Goal: Check status

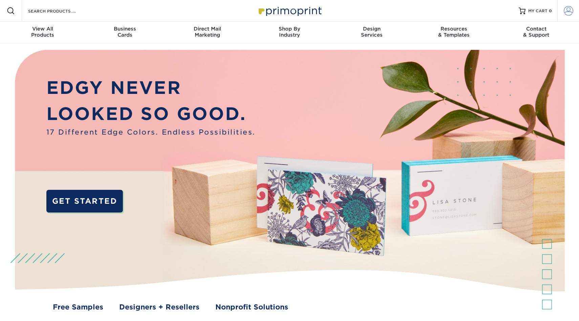
type input "mnldesigns831@gmai.com"
click at [569, 11] on span at bounding box center [568, 10] width 9 height 9
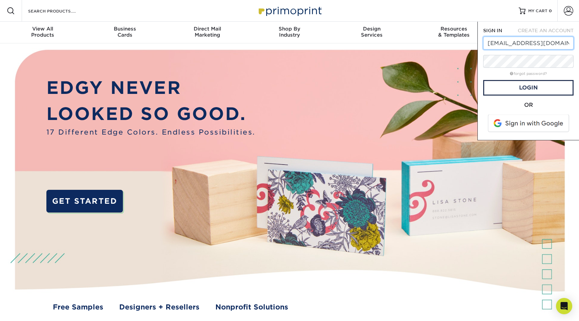
click at [513, 126] on span at bounding box center [529, 124] width 86 height 18
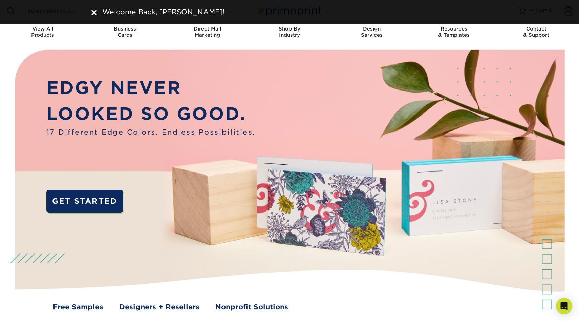
click at [97, 10] on img at bounding box center [93, 12] width 5 height 5
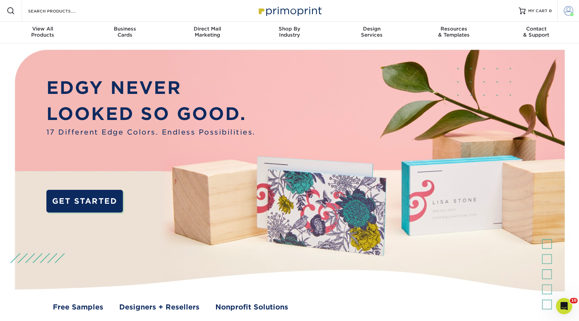
click at [565, 7] on span at bounding box center [568, 10] width 9 height 9
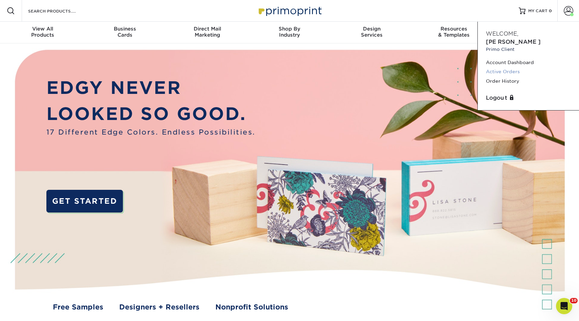
click at [504, 67] on link "Active Orders" at bounding box center [528, 71] width 85 height 9
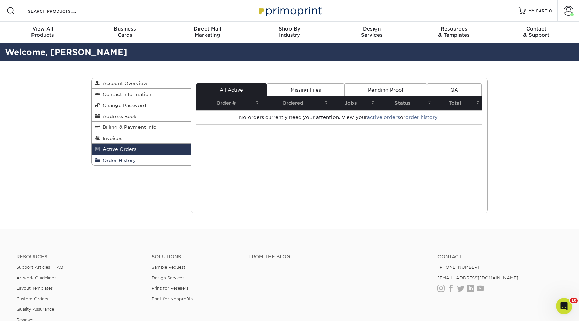
click at [119, 163] on span "Order History" at bounding box center [118, 160] width 36 height 5
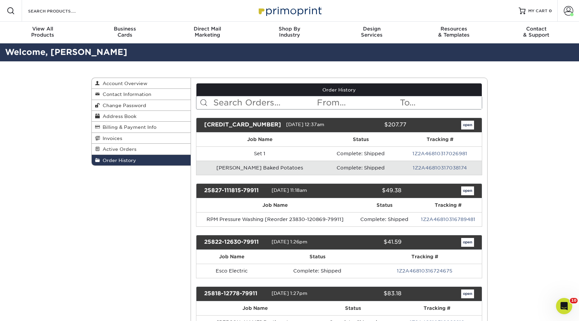
click at [225, 126] on div "25915-123790-79911" at bounding box center [242, 125] width 87 height 9
click at [476, 131] on div "25915-123790-79911 09/15/2025 12:37am $207.77 open" at bounding box center [339, 125] width 287 height 15
click at [469, 130] on div "25915-123790-79911 09/15/2025 12:37am $207.77 open" at bounding box center [339, 125] width 287 height 15
click at [468, 124] on link "open" at bounding box center [467, 125] width 13 height 9
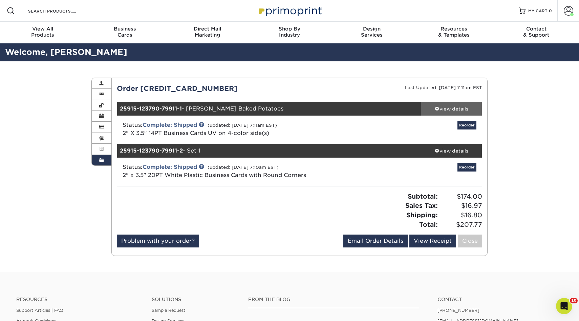
click at [445, 112] on div "view details" at bounding box center [451, 108] width 61 height 7
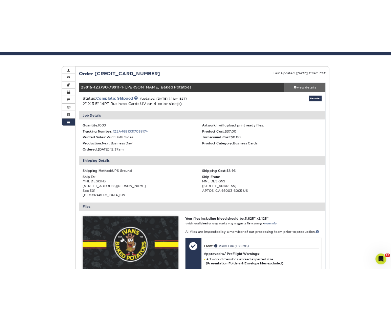
scroll to position [30, 0]
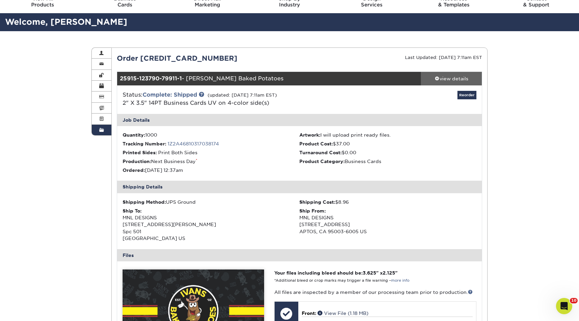
click at [457, 76] on div "view details" at bounding box center [451, 78] width 61 height 7
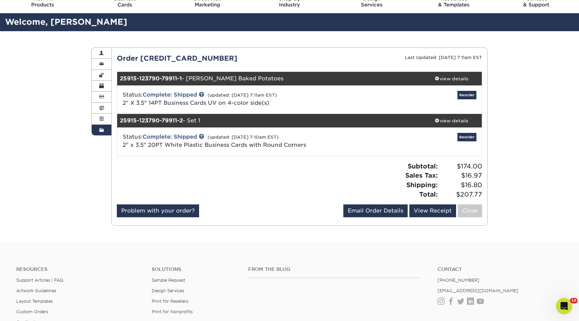
click at [527, 133] on div "Order History Account Overview Contact Information Change Password Address Book…" at bounding box center [289, 136] width 579 height 211
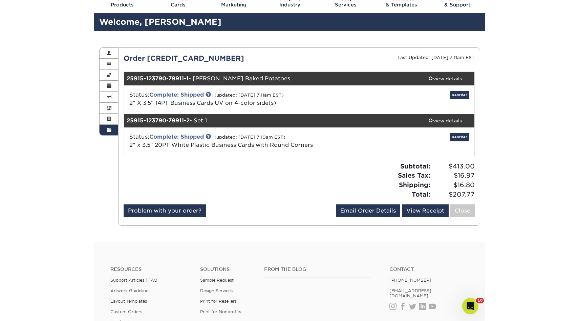
scroll to position [0, 0]
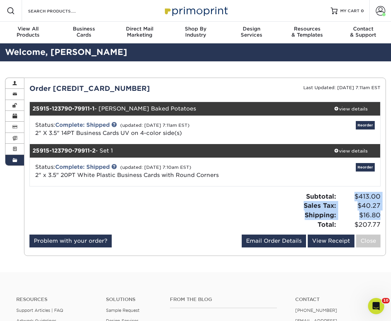
drag, startPoint x: 355, startPoint y: 195, endPoint x: 381, endPoint y: 213, distance: 32.1
click at [381, 213] on div "Subtotal: $413.00 Sales Tax: $40.27 Shipping: $16.80 Total: $207.77" at bounding box center [295, 210] width 181 height 37
click at [302, 181] on div "Status: Complete: Shipped (updated: 09/17/2025 7:10am EST) 2" x 3.5" 20PT White…" at bounding box center [205, 172] width 361 height 28
drag, startPoint x: 303, startPoint y: 191, endPoint x: 380, endPoint y: 214, distance: 81.0
click at [380, 214] on div "Order 25915-123790-79911 Last Updated: 09/17/2025 7:11am EST 25915-123790-79911…" at bounding box center [204, 166] width 351 height 167
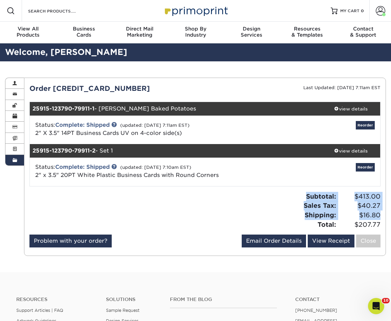
copy div "Subtotal: $413.00 Sales Tax: $40.27 Shipping: $16.80"
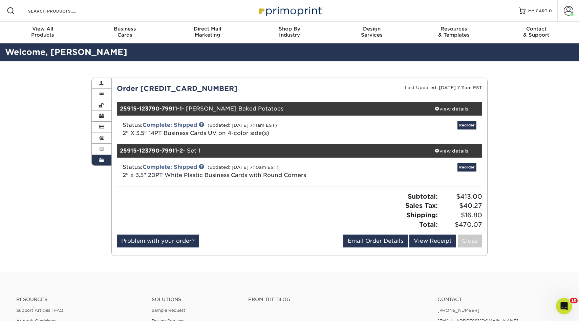
click at [552, 159] on div "Order History Account Overview Contact Information Change Password Address Book…" at bounding box center [289, 166] width 579 height 211
